Goal: Information Seeking & Learning: Learn about a topic

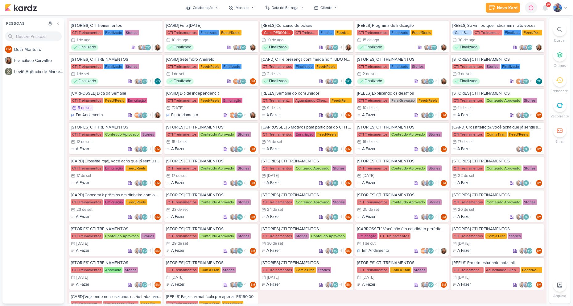
scroll to position [678, 0]
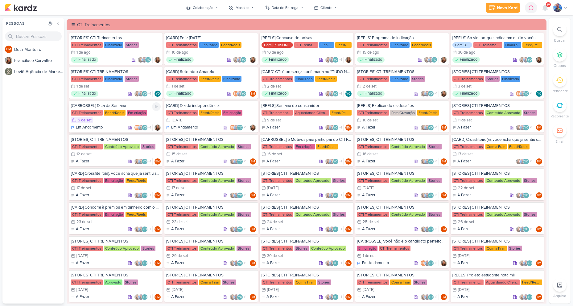
click at [123, 114] on div "Feed/Reels" at bounding box center [115, 113] width 22 height 6
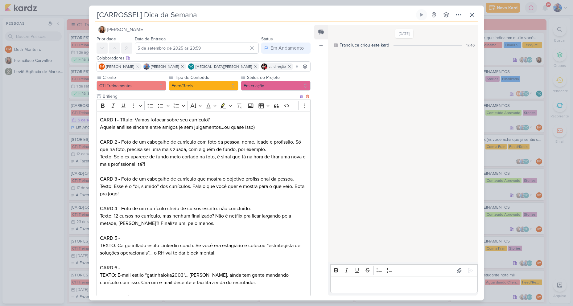
scroll to position [0, 0]
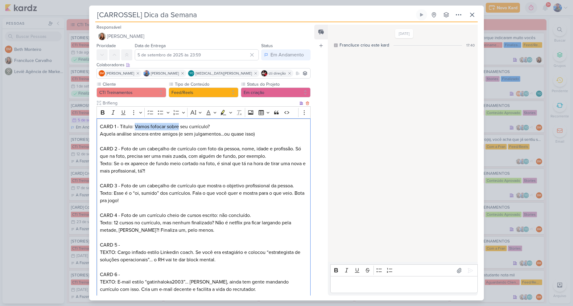
drag, startPoint x: 134, startPoint y: 126, endPoint x: 179, endPoint y: 126, distance: 44.1
click at [179, 126] on p "CARD 1 - Título: Vamos fofocar sobre seu currículo? Aquela análise sincera entr…" at bounding box center [203, 130] width 207 height 15
copy p "Vamos fofocar sobre"
click at [206, 130] on p "CARD 1 - Título: Vamos fofocar sobre seu currículo? Aquela análise sincera entr…" at bounding box center [203, 130] width 207 height 15
drag, startPoint x: 179, startPoint y: 126, endPoint x: 222, endPoint y: 125, distance: 42.2
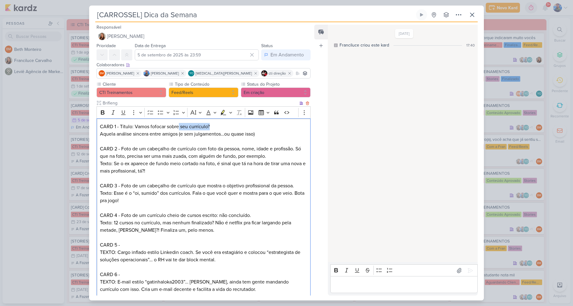
click at [222, 125] on p "CARD 1 - Título: Vamos fofocar sobre seu currículo? Aquela análise sincera entr…" at bounding box center [203, 130] width 207 height 15
drag, startPoint x: 204, startPoint y: 124, endPoint x: 198, endPoint y: 127, distance: 7.2
click at [204, 124] on p "CARD 1 - Título: Vamos fofocar sobre seu currículo? Aquela análise sincera entr…" at bounding box center [203, 130] width 207 height 15
click at [191, 128] on p "CARD 1 - Título: Vamos fofocar sobre seu currículo? Aquela análise sincera entr…" at bounding box center [203, 130] width 207 height 15
drag, startPoint x: 189, startPoint y: 127, endPoint x: 212, endPoint y: 127, distance: 22.5
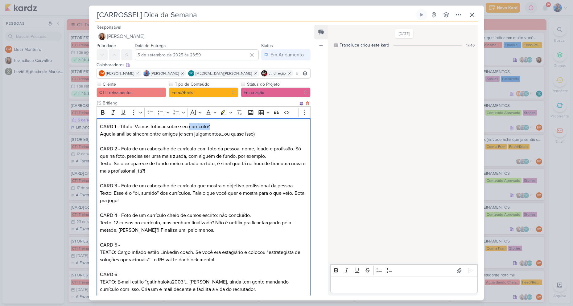
click at [212, 127] on p "CARD 1 - Título: Vamos fofocar sobre seu currículo? Aquela análise sincera entr…" at bounding box center [203, 130] width 207 height 15
copy p "currículo?"
drag, startPoint x: 125, startPoint y: 137, endPoint x: 118, endPoint y: 137, distance: 7.7
click at [125, 137] on p "CARD 1 - Título: Vamos fofocar sobre seu currículo? Aquela análise sincera entr…" at bounding box center [203, 130] width 207 height 15
drag, startPoint x: 101, startPoint y: 134, endPoint x: 266, endPoint y: 137, distance: 165.0
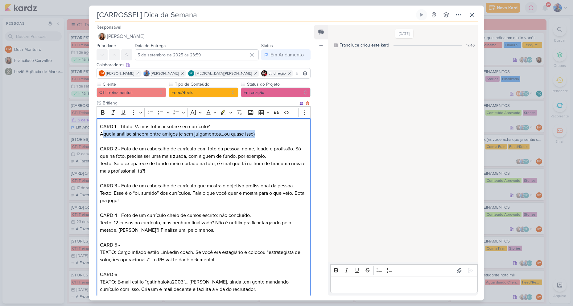
click at [266, 137] on p "CARD 1 - Título: Vamos fofocar sobre seu currículo? Aquela análise sincera entr…" at bounding box center [203, 130] width 207 height 15
copy p "quela análise sincera entre amigos (e sem julgamentos…ou quase isso)"
click at [256, 133] on p "CARD 1 - Título: Vamos fofocar sobre seu currículo? Aquela análise sincera entr…" at bounding box center [203, 130] width 207 height 15
drag, startPoint x: 260, startPoint y: 135, endPoint x: 95, endPoint y: 125, distance: 165.5
click at [95, 125] on div "Cliente CTI Treinamentos Tipo de Conteúdo" at bounding box center [201, 205] width 224 height 249
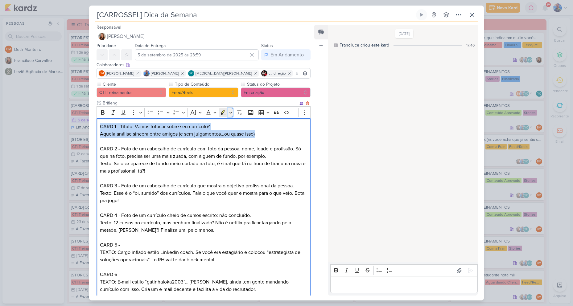
click at [230, 116] on button "Highlight" at bounding box center [230, 112] width 5 height 9
click at [191, 124] on icon "Text highlight toolbar" at bounding box center [194, 123] width 6 height 6
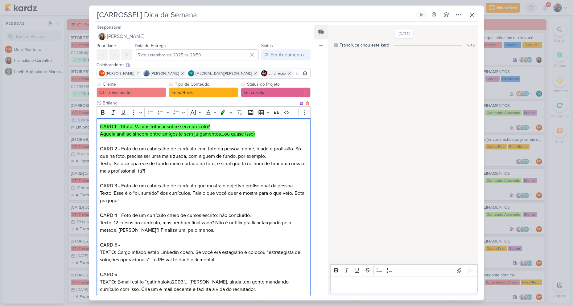
click at [184, 144] on p "Editor editing area: main" at bounding box center [203, 141] width 207 height 7
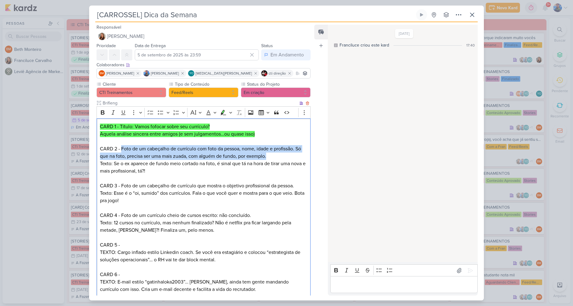
drag, startPoint x: 122, startPoint y: 150, endPoint x: 288, endPoint y: 158, distance: 166.1
click at [288, 158] on p "CARD 2 - Foto de um cabeçalho de currículo com foto da pessoa, nome, idade e pr…" at bounding box center [203, 152] width 207 height 15
drag, startPoint x: 288, startPoint y: 158, endPoint x: 270, endPoint y: 157, distance: 17.3
click at [270, 157] on p "CARD 2 - Foto de um cabeçalho de currículo com foto da pessoa, nome, idade e pr…" at bounding box center [203, 152] width 207 height 15
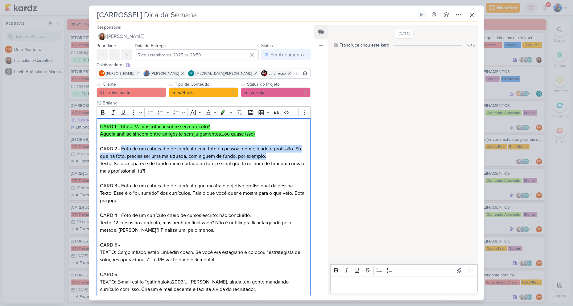
copy p "Foto de um cabeçalho de currículo com foto da pessoa, nome, idade e profissão. …"
click at [225, 155] on p "CARD 2 - Foto de um cabeçalho de currículo com foto da pessoa, nome, idade e pr…" at bounding box center [203, 152] width 207 height 15
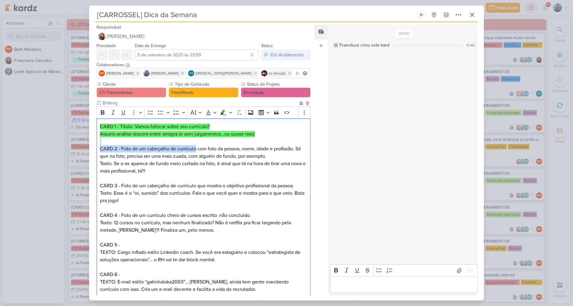
drag, startPoint x: 121, startPoint y: 144, endPoint x: 195, endPoint y: 149, distance: 74.5
click at [195, 149] on div "CARD 1 - Título: Vamos fofocar sobre seu currículo? Aquela análise sincera entr…" at bounding box center [204, 222] width 214 height 209
click at [195, 150] on p "CARD 2 - Foto de um cabeçalho de currículo com foto da pessoa, nome, idade e pr…" at bounding box center [203, 152] width 207 height 15
drag, startPoint x: 122, startPoint y: 148, endPoint x: 295, endPoint y: 152, distance: 173.3
click at [295, 152] on p "CARD 2 - Foto de um cabeçalho de currículo com foto da pessoa, nome, idade e pr…" at bounding box center [203, 152] width 207 height 15
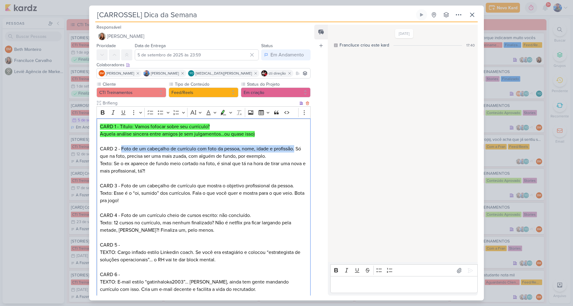
copy p "Foto de um cabeçalho de currículo com foto da pessoa, nome, idade e profissão."
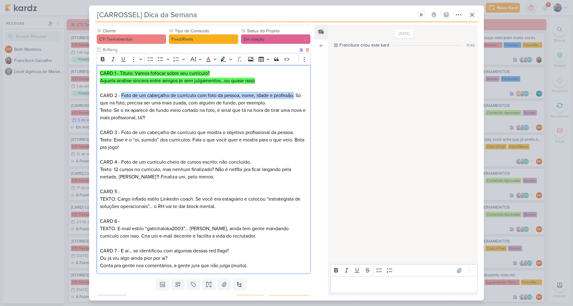
scroll to position [62, 0]
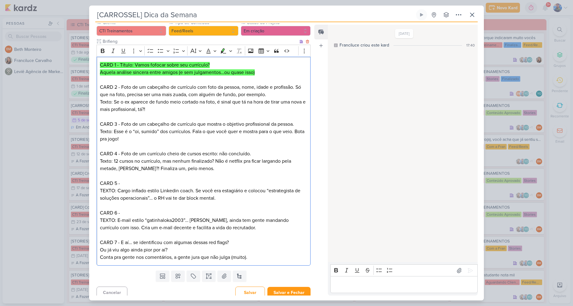
click at [146, 101] on p "Texto: Se o ex aparece de fundo meio cortado na foto, é sinal que tá na hora de…" at bounding box center [203, 105] width 207 height 15
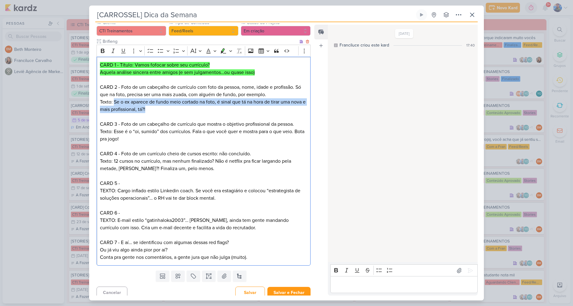
drag, startPoint x: 115, startPoint y: 100, endPoint x: 195, endPoint y: 107, distance: 80.4
click at [195, 107] on p "Texto: Se o ex aparece de fundo meio cortado na foto, é sinal que tá na hora de…" at bounding box center [203, 105] width 207 height 15
copy p "Se o ex aparece de fundo meio cortado na foto, é sinal que tá na hora de tirar …"
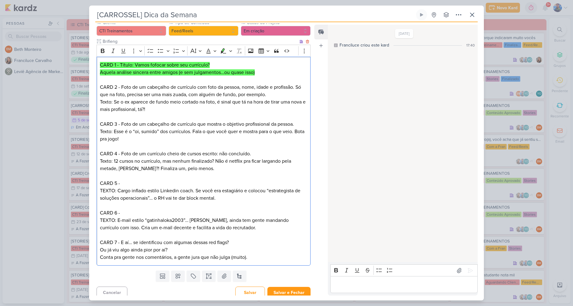
click at [206, 116] on p "Editor editing area: main" at bounding box center [203, 116] width 207 height 7
click at [133, 121] on p "CARD 3 - Foto de um cabeçalho de currículo que mostra o objetivo profissional d…" at bounding box center [203, 124] width 207 height 7
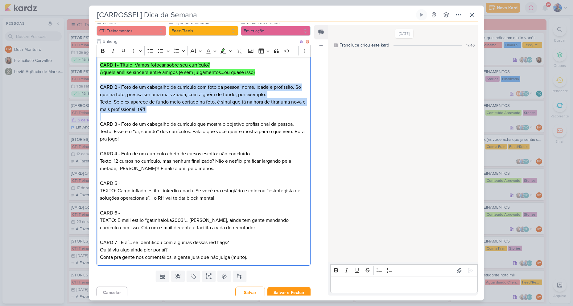
drag, startPoint x: 126, startPoint y: 93, endPoint x: 190, endPoint y: 117, distance: 68.2
click at [190, 117] on div "CARD 1 - Título: Vamos fofocar sobre seu currículo? Aquela análise sincera entr…" at bounding box center [204, 161] width 214 height 209
click at [223, 53] on icon "Editor toolbar" at bounding box center [223, 51] width 6 height 6
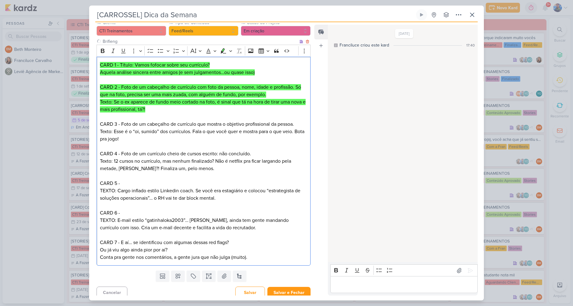
click at [140, 129] on p "Texto: Esse é o “oi, sumido” dos currículos. Fala o que você quer e mostra para…" at bounding box center [203, 135] width 207 height 15
drag, startPoint x: 113, startPoint y: 132, endPoint x: 169, endPoint y: 140, distance: 56.7
click at [169, 140] on p "Texto: Esse é o “oi, sumido” dos currículos. Fala o que você quer e mostra para…" at bounding box center [203, 135] width 207 height 15
copy p "Esse é o “oi, sumido” dos currículos. Fala o que você quer e mostra para o que …"
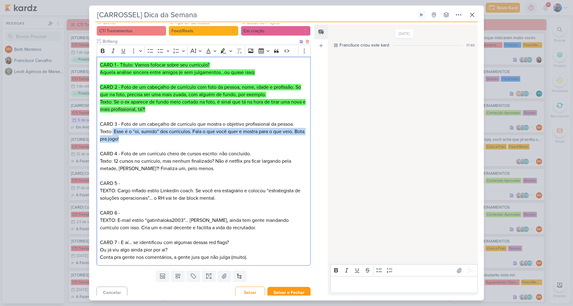
click at [172, 137] on p "Texto: Esse é o “oi, sumido” dos currículos. Fala o que você quer e mostra para…" at bounding box center [203, 135] width 207 height 15
click at [152, 133] on p "Texto: Esse é o “oi, sumido” dos currículos. Fala o que você quer e mostra para…" at bounding box center [203, 135] width 207 height 15
drag, startPoint x: 141, startPoint y: 143, endPoint x: 99, endPoint y: 125, distance: 45.1
click at [99, 125] on div "CARD 1 - Título: Vamos fofocar sobre seu currículo? Aquela análise sincera entr…" at bounding box center [204, 161] width 214 height 209
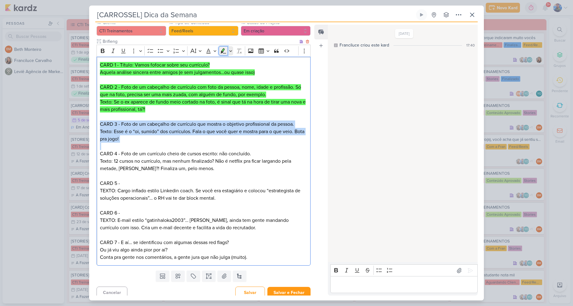
click at [221, 51] on icon "Editor toolbar" at bounding box center [223, 51] width 6 height 6
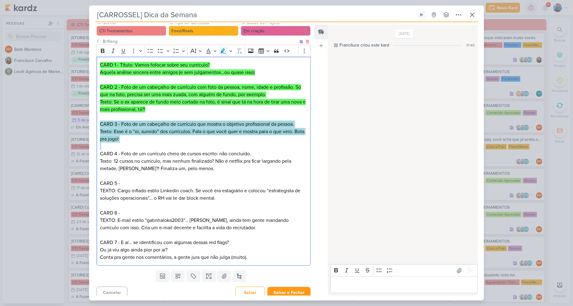
click at [166, 139] on p "Texto: Esse é o “oi, sumido” dos currículos. Fala o que você quer e mostra para…" at bounding box center [203, 135] width 207 height 15
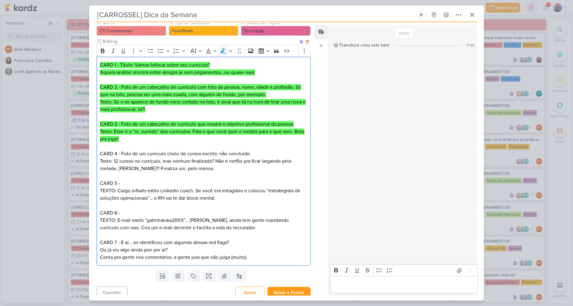
click at [138, 155] on p "CARD 4 - Foto de um currículo cheio de cursos escrito: não concluído. Texto: 12…" at bounding box center [203, 161] width 207 height 22
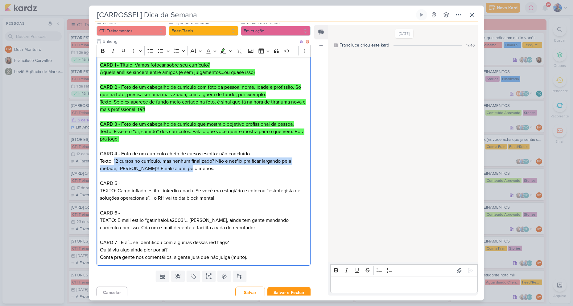
drag, startPoint x: 113, startPoint y: 161, endPoint x: 186, endPoint y: 172, distance: 73.0
click at [186, 172] on p "CARD 4 - Foto de um currículo cheio de cursos escrito: não concluído. Texto: 12…" at bounding box center [203, 161] width 207 height 22
copy p "12 cursos no currículo, mas nenhum finalizado? Não é netflix pra ficar largando…"
click at [171, 168] on p "CARD 4 - Foto de um currículo cheio de cursos escrito: não concluído. Texto: 12…" at bounding box center [203, 161] width 207 height 22
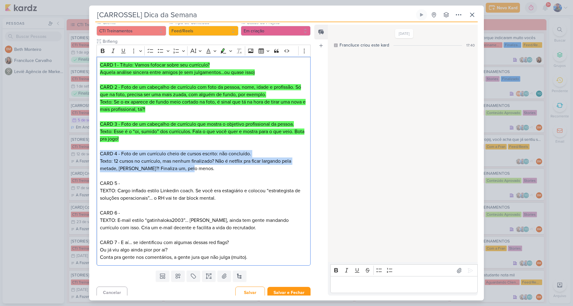
drag, startPoint x: 187, startPoint y: 168, endPoint x: 92, endPoint y: 153, distance: 96.2
click at [92, 153] on div "Cliente CTI Treinamentos Tipo de Conteúdo" at bounding box center [201, 143] width 224 height 249
click at [222, 50] on icon "Editor toolbar" at bounding box center [224, 50] width 6 height 5
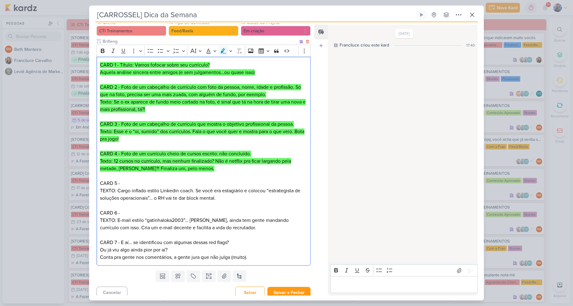
click at [196, 185] on p "CARD 5 -" at bounding box center [203, 183] width 207 height 7
click at [198, 193] on p "TEXTO: Cargo inflado estilo Linkedin coach. Se você era estagiário e colocou “e…" at bounding box center [203, 194] width 207 height 15
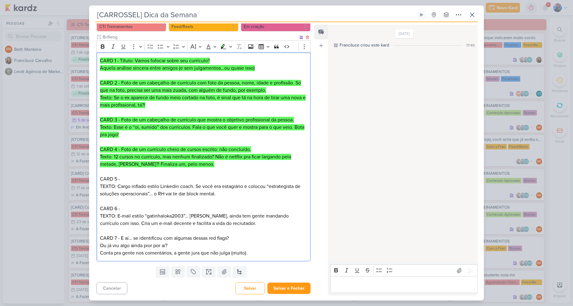
click at [138, 185] on p "TEXTO: Cargo inflado estilo Linkedin coach. Se você era estagiário e colocou “e…" at bounding box center [203, 190] width 207 height 15
drag, startPoint x: 118, startPoint y: 184, endPoint x: 195, endPoint y: 189, distance: 76.9
click at [195, 189] on p "TEXTO: Cargo inflado estilo Linkedin coach. Se você era estagiário e colocou “e…" at bounding box center [203, 190] width 207 height 15
copy p "Cargo inflado estilo Linkedin coach."
click at [197, 192] on p "TEXTO: Cargo inflado estilo Linkedin coach. Se você era estagiário e colocou “e…" at bounding box center [203, 190] width 207 height 15
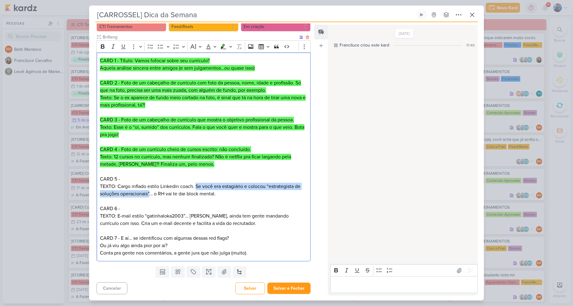
drag, startPoint x: 196, startPoint y: 185, endPoint x: 150, endPoint y: 195, distance: 47.7
click at [150, 195] on p "TEXTO: Cargo inflado estilo Linkedin coach. Se você era estagiário e colocou “e…" at bounding box center [203, 190] width 207 height 15
click at [162, 195] on p "TEXTO: Cargo inflado estilo Linkedin coach. Se você era estagiário e colocou “e…" at bounding box center [203, 190] width 207 height 15
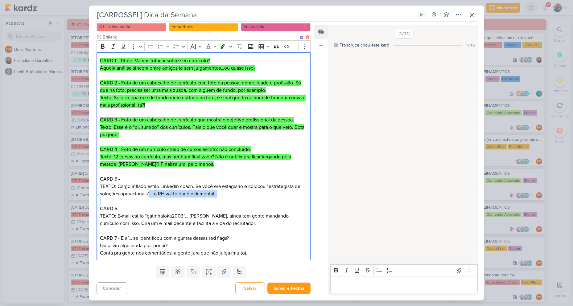
drag, startPoint x: 150, startPoint y: 194, endPoint x: 210, endPoint y: 199, distance: 60.6
click at [210, 199] on div "CARD 1 - Título: Vamos fofocar sobre seu currículo? Aquela análise sincera entr…" at bounding box center [204, 156] width 214 height 209
click at [178, 188] on p "TEXTO: Cargo inflado estilo Linkedin coach. Se você era estagiário e colocou “e…" at bounding box center [203, 190] width 207 height 15
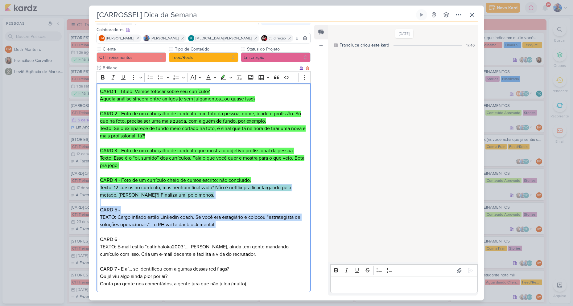
drag, startPoint x: 208, startPoint y: 195, endPoint x: 99, endPoint y: 188, distance: 109.1
click at [99, 188] on div "CARD 1 - Título: Vamos fofocar sobre seu currículo? Aquela análise sincera entr…" at bounding box center [204, 187] width 214 height 209
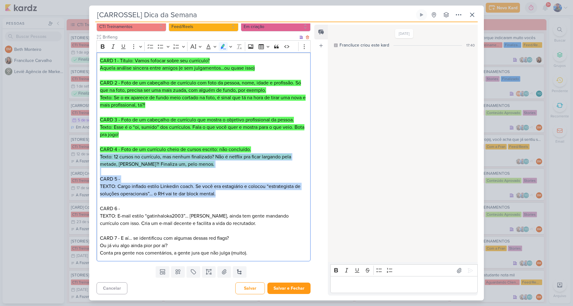
click at [207, 193] on p "TEXTO: Cargo inflado estilo Linkedin coach. Se você era estagiário e colocou “e…" at bounding box center [203, 190] width 207 height 15
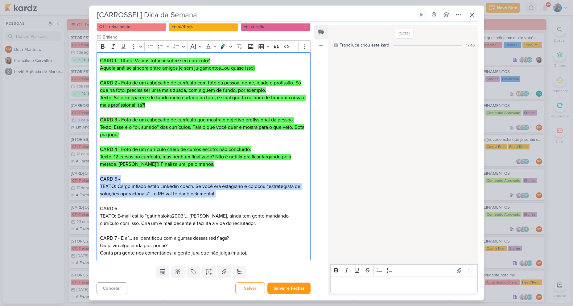
drag, startPoint x: 220, startPoint y: 197, endPoint x: 96, endPoint y: 177, distance: 125.6
click at [96, 177] on div "Cliente CTI Treinamentos Tipo de Conteúdo" at bounding box center [201, 139] width 224 height 249
click at [224, 45] on icon "Editor toolbar" at bounding box center [224, 46] width 6 height 5
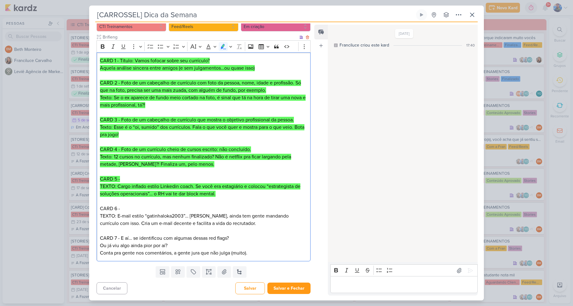
click at [232, 227] on p "Editor editing area: main" at bounding box center [203, 230] width 207 height 7
click at [227, 226] on p "CARD 6 - TEXTO: E-mail estilo “gatinhaloka2003”… [PERSON_NAME], ainda tem gente…" at bounding box center [203, 216] width 207 height 22
click at [155, 212] on p "CARD 6 - TEXTO: E-mail estilo “gatinhaloka2003”… [PERSON_NAME], ainda tem gente…" at bounding box center [203, 216] width 207 height 22
drag, startPoint x: 117, startPoint y: 216, endPoint x: 185, endPoint y: 219, distance: 67.9
click at [185, 219] on p "CARD 6 - TEXTO: E-mail estilo “gatinhaloka2003”… [PERSON_NAME], ainda tem gente…" at bounding box center [203, 216] width 207 height 22
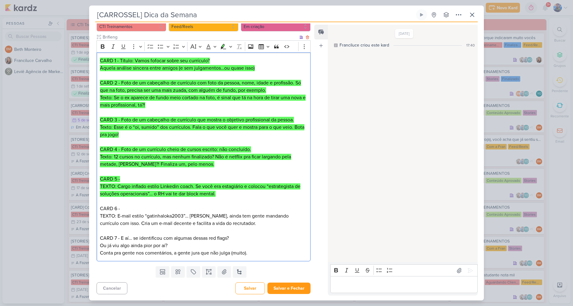
click at [261, 211] on p "CARD 6 - TEXTO: E-mail estilo “gatinhaloka2003”… [PERSON_NAME], ainda tem gente…" at bounding box center [203, 216] width 207 height 22
drag, startPoint x: 117, startPoint y: 216, endPoint x: 143, endPoint y: 216, distance: 25.6
click at [143, 216] on p "CARD 6 - TEXTO: E-mail estilo “gatinhaloka2003”… [PERSON_NAME], ainda tem gente…" at bounding box center [203, 216] width 207 height 22
click at [158, 209] on p "CARD 6 - TEXTO: E-mail estilo “gatinhaloka2003”… [PERSON_NAME], ainda tem gente…" at bounding box center [203, 216] width 207 height 22
drag, startPoint x: 144, startPoint y: 215, endPoint x: 186, endPoint y: 217, distance: 41.4
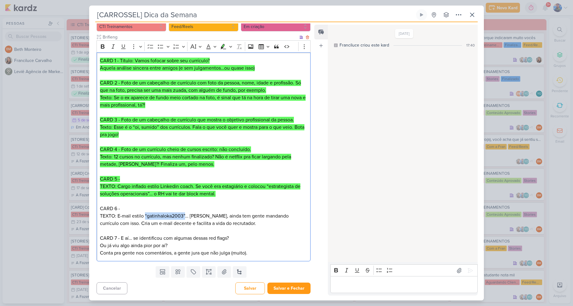
click at [186, 217] on p "CARD 6 - TEXTO: E-mail estilo “gatinhaloka2003”… [PERSON_NAME], ainda tem gente…" at bounding box center [203, 216] width 207 height 22
click at [202, 210] on p "CARD 6 - TEXTO: E-mail estilo “gatinhaloka2003”… [PERSON_NAME], ainda tem gente…" at bounding box center [203, 216] width 207 height 22
drag, startPoint x: 190, startPoint y: 215, endPoint x: 302, endPoint y: 219, distance: 112.0
click at [302, 219] on p "CARD 6 - TEXTO: E-mail estilo “gatinhaloka2003”… [PERSON_NAME], ainda tem gente…" at bounding box center [203, 216] width 207 height 22
click at [238, 212] on p "CARD 6 - TEXTO: E-mail estilo “gatinhaloka2003”… [PERSON_NAME], ainda tem gente…" at bounding box center [203, 216] width 207 height 22
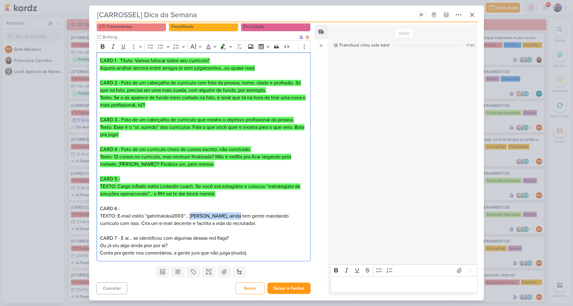
drag, startPoint x: 190, startPoint y: 215, endPoint x: 234, endPoint y: 218, distance: 44.2
click at [234, 218] on p "CARD 6 - TEXTO: E-mail estilo “gatinhaloka2003”… [PERSON_NAME], ainda tem gente…" at bounding box center [203, 216] width 207 height 22
click at [237, 223] on p "CARD 6 - TEXTO: E-mail estilo “gatinhaloka2003”… [PERSON_NAME], ainda tem gente…" at bounding box center [203, 216] width 207 height 22
drag, startPoint x: 237, startPoint y: 216, endPoint x: 301, endPoint y: 220, distance: 64.3
click at [301, 220] on p "CARD 6 - TEXTO: E-mail estilo “gatinhaloka2003”… [PERSON_NAME], ainda tem gente…" at bounding box center [203, 216] width 207 height 22
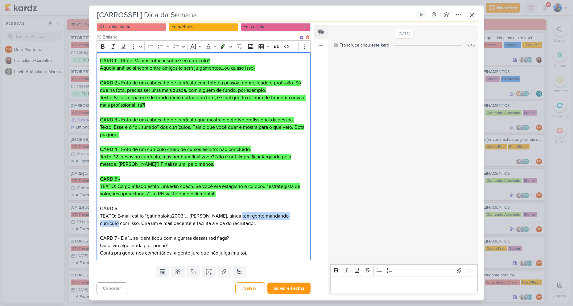
drag, startPoint x: 280, startPoint y: 217, endPoint x: 242, endPoint y: 233, distance: 41.2
click at [280, 218] on p "CARD 6 - TEXTO: E-mail estilo “gatinhaloka2003”… [PERSON_NAME], ainda tem gente…" at bounding box center [203, 216] width 207 height 22
drag, startPoint x: 134, startPoint y: 231, endPoint x: 116, endPoint y: 229, distance: 18.0
click at [133, 231] on p "Editor editing area: main" at bounding box center [203, 230] width 207 height 7
drag, startPoint x: 100, startPoint y: 224, endPoint x: 211, endPoint y: 231, distance: 111.2
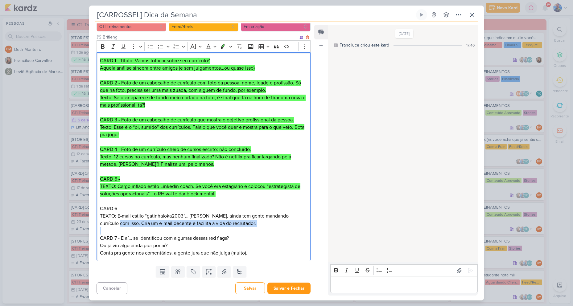
click at [211, 231] on div "CARD 1 - Título: Vamos fofocar sobre seu currículo? Aquela análise sincera entr…" at bounding box center [204, 156] width 214 height 209
click at [218, 227] on p "Editor editing area: main" at bounding box center [203, 230] width 207 height 7
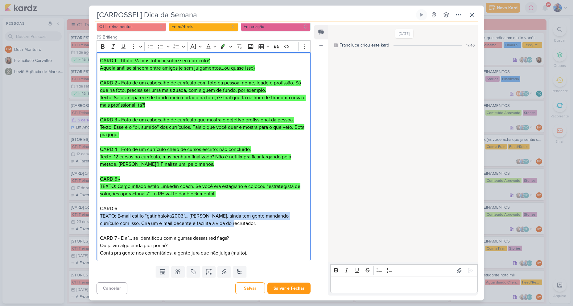
drag, startPoint x: 219, startPoint y: 225, endPoint x: 91, endPoint y: 214, distance: 128.7
click at [91, 214] on div "Cliente CTI Treinamentos Tipo de Conteúdo" at bounding box center [201, 139] width 224 height 249
drag, startPoint x: 223, startPoint y: 46, endPoint x: 232, endPoint y: 162, distance: 117.2
click at [224, 46] on icon "Editor toolbar" at bounding box center [222, 46] width 3 height 5
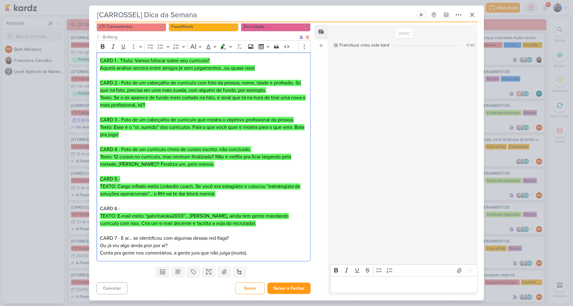
click at [238, 236] on p "CARD 7 - E aí… se identificou com algumas dessas red flags? Ou já viu algo aind…" at bounding box center [203, 246] width 207 height 22
click at [131, 241] on p "CARD 7 - E aí… se identificou com algumas dessas red flags? Ou já viu algo aind…" at bounding box center [203, 246] width 207 height 22
drag, startPoint x: 121, startPoint y: 237, endPoint x: 132, endPoint y: 239, distance: 10.6
click at [132, 239] on p "CARD 7 - E aí… se identificou com algumas dessas red flags? Ou já viu algo aind…" at bounding box center [203, 246] width 207 height 22
click at [138, 240] on p "CARD 7 - E aí… se identificou com algumas dessas red flags? Ou já viu algo aind…" at bounding box center [203, 246] width 207 height 22
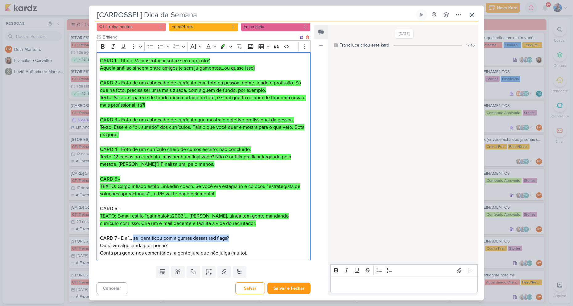
drag, startPoint x: 134, startPoint y: 238, endPoint x: 231, endPoint y: 237, distance: 97.1
click at [231, 237] on p "CARD 7 - E aí… se identificou com algumas dessas red flags? Ou já viu algo aind…" at bounding box center [203, 246] width 207 height 22
click at [237, 234] on p "Editor editing area: main" at bounding box center [203, 230] width 207 height 7
click at [151, 237] on p "CARD 7 - E aí… se identificou com algumas dessas red flags? Ou já viu algo aind…" at bounding box center [203, 246] width 207 height 22
drag, startPoint x: 102, startPoint y: 244, endPoint x: 166, endPoint y: 249, distance: 63.7
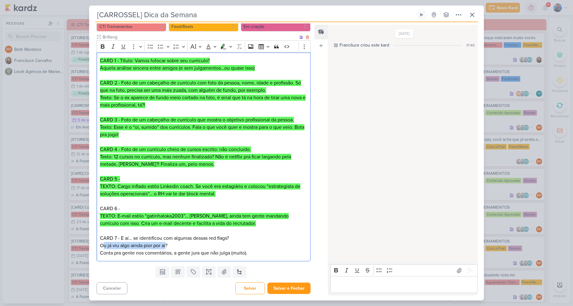
click at [166, 249] on p "CARD 7 - E aí… se identificou com algumas dessas red flags? Ou já viu algo aind…" at bounding box center [203, 246] width 207 height 22
drag, startPoint x: 100, startPoint y: 245, endPoint x: 168, endPoint y: 247, distance: 68.8
click at [168, 247] on p "CARD 7 - E aí… se identificou com algumas dessas red flags? Ou já viu algo aind…" at bounding box center [203, 246] width 207 height 22
click at [167, 239] on p "CARD 7 - E aí… se identificou com algumas dessas red flags? Ou já viu algo aind…" at bounding box center [203, 246] width 207 height 22
drag, startPoint x: 133, startPoint y: 236, endPoint x: 172, endPoint y: 240, distance: 39.6
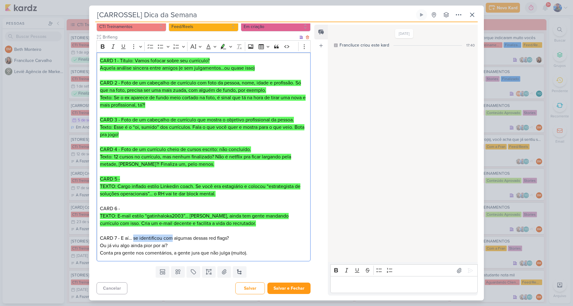
click at [172, 240] on p "CARD 7 - E aí… se identificou com algumas dessas red flags? Ou já viu algo aind…" at bounding box center [203, 246] width 207 height 22
click at [180, 238] on p "CARD 7 - E aí… se identificou com algumas dessas red flags? Ou já viu algo aind…" at bounding box center [203, 246] width 207 height 22
drag, startPoint x: 173, startPoint y: 238, endPoint x: 192, endPoint y: 242, distance: 18.9
click at [192, 242] on p "CARD 7 - E aí… se identificou com algumas dessas red flags? Ou já viu algo aind…" at bounding box center [203, 246] width 207 height 22
click at [208, 244] on p "CARD 7 - E aí… se identificou com algumas dessas red flags? Ou já viu algo aind…" at bounding box center [203, 246] width 207 height 22
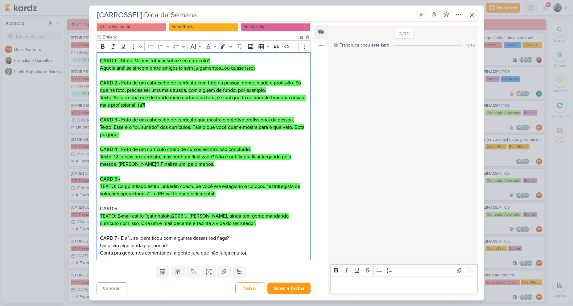
click at [194, 238] on p "CARD 7 - E aí… se identificou com algumas dessas red flags? Ou já viu algo aind…" at bounding box center [203, 246] width 207 height 22
drag, startPoint x: 193, startPoint y: 239, endPoint x: 233, endPoint y: 242, distance: 40.8
click at [233, 242] on p "CARD 7 - E aí… se identificou com algumas dessas red flags? Ou já viu algo aind…" at bounding box center [203, 246] width 207 height 22
click at [101, 244] on p "CARD 7 - E aí… se identificou com algumas dessas red flags? Ou já viu algo aind…" at bounding box center [203, 246] width 207 height 22
drag, startPoint x: 101, startPoint y: 244, endPoint x: 169, endPoint y: 244, distance: 67.8
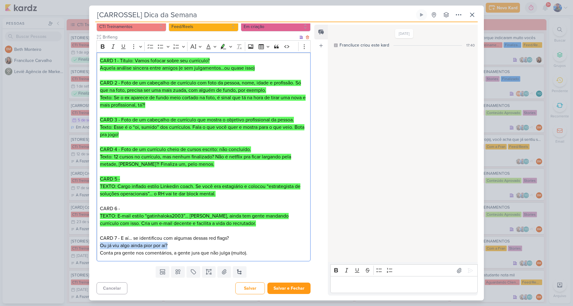
click at [169, 244] on p "CARD 7 - E aí… se identificou com algumas dessas red flags? Ou já viu algo aind…" at bounding box center [203, 246] width 207 height 22
click at [217, 247] on p "CARD 7 - E aí… se identificou com algumas dessas red flags? Ou já viu algo aind…" at bounding box center [203, 246] width 207 height 22
click at [99, 254] on div "CARD 1 - Título: Vamos fofocar sobre seu currículo? Aquela análise sincera entr…" at bounding box center [204, 156] width 214 height 209
drag, startPoint x: 99, startPoint y: 254, endPoint x: 247, endPoint y: 261, distance: 148.1
click at [247, 261] on div "CARD 1 - Título: Vamos fofocar sobre seu currículo? Aquela análise sincera entr…" at bounding box center [204, 156] width 214 height 209
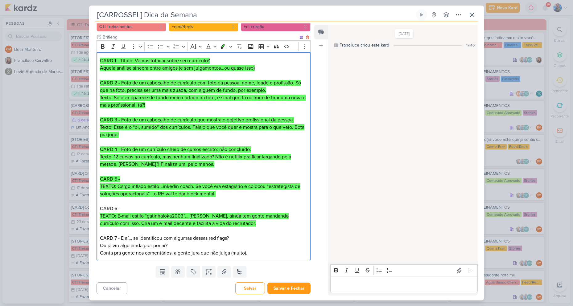
click at [255, 253] on p "CARD 7 - E aí… se identificou com algumas dessas red flags? Ou já viu algo aind…" at bounding box center [203, 246] width 207 height 22
drag, startPoint x: 99, startPoint y: 253, endPoint x: 263, endPoint y: 257, distance: 164.1
click at [263, 257] on div "CARD 1 - Título: Vamos fofocar sobre seu currículo? Aquela análise sincera entr…" at bounding box center [204, 156] width 214 height 209
click at [266, 251] on p "CARD 7 - E aí… se identificou com algumas dessas red flags? Ou já viu algo aind…" at bounding box center [203, 246] width 207 height 22
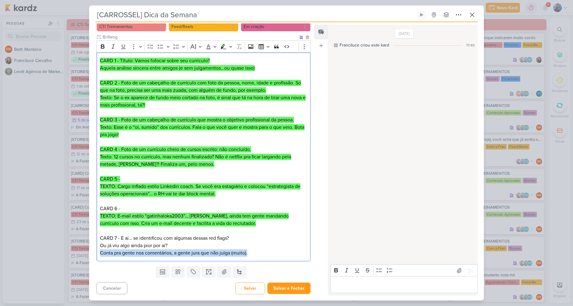
click at [266, 251] on p "CARD 7 - E aí… se identificou com algumas dessas red flags? Ou já viu algo aind…" at bounding box center [203, 246] width 207 height 22
drag, startPoint x: 258, startPoint y: 256, endPoint x: 101, endPoint y: 235, distance: 158.4
click at [101, 235] on p "CARD 7 - E aí… se identificou com algumas dessas red flags? Ou já viu algo aind…" at bounding box center [203, 246] width 207 height 22
click at [222, 46] on icon "Editor toolbar" at bounding box center [224, 46] width 6 height 5
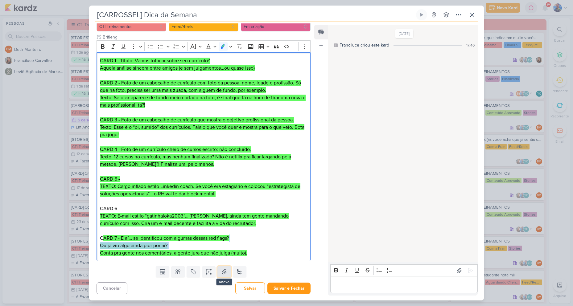
click at [225, 277] on button at bounding box center [224, 271] width 14 height 11
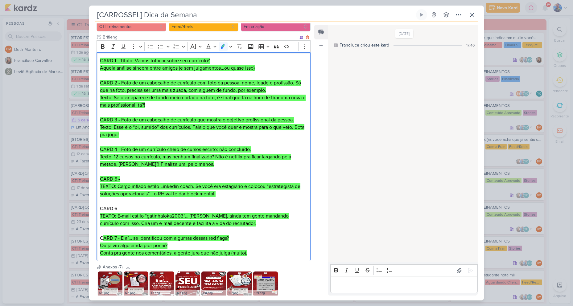
click at [235, 183] on p "CARD 5 -" at bounding box center [203, 178] width 207 height 7
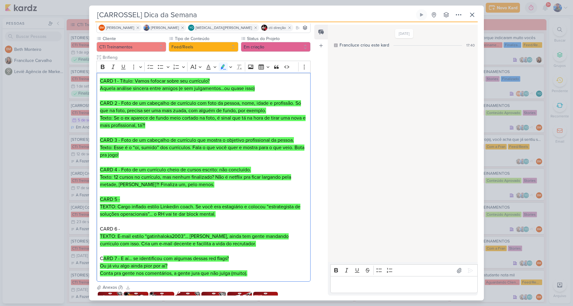
scroll to position [0, 0]
